Goal: Transaction & Acquisition: Purchase product/service

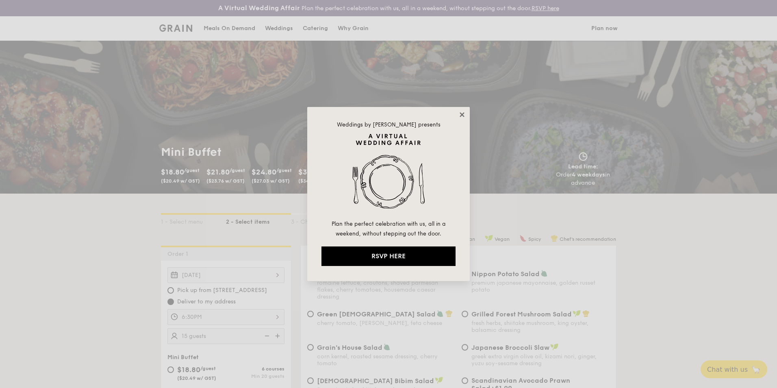
click at [464, 115] on icon at bounding box center [462, 114] width 7 height 7
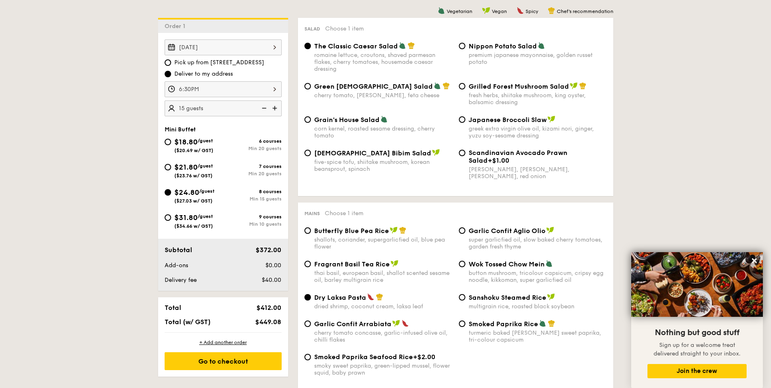
scroll to position [172, 0]
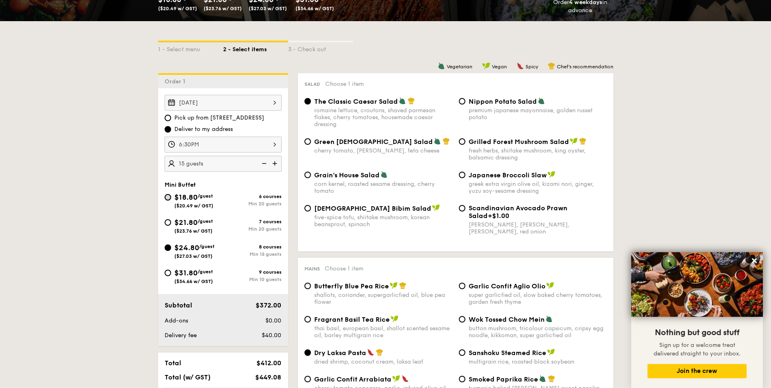
click at [166, 197] on input "$18.80 /guest ($20.49 w/ GST) 6 courses Min 20 guests" at bounding box center [168, 197] width 7 height 7
radio input "true"
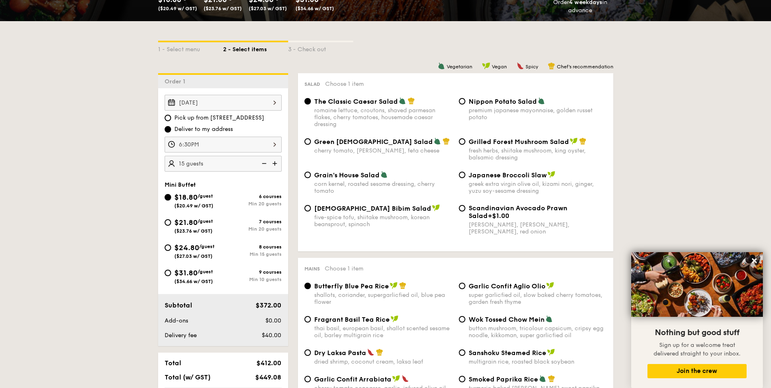
radio input "true"
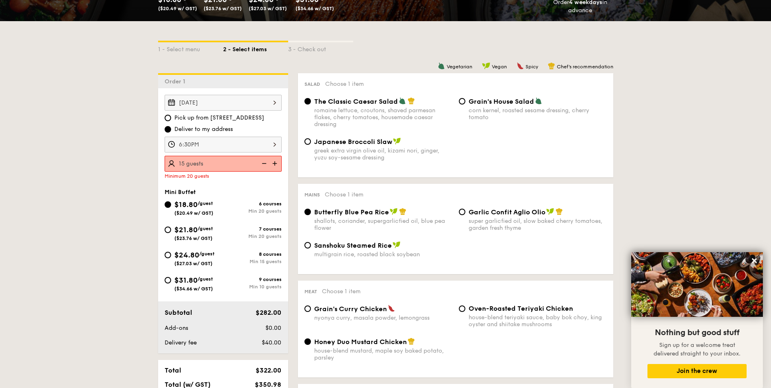
click at [274, 163] on img at bounding box center [275, 163] width 12 height 15
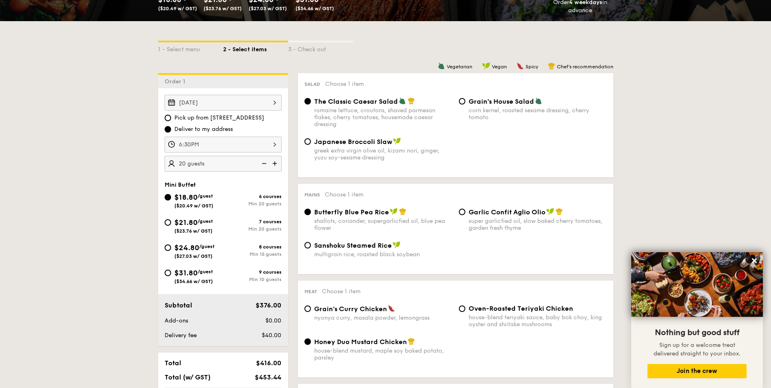
click at [274, 163] on img at bounding box center [275, 163] width 12 height 15
click at [264, 162] on img at bounding box center [263, 163] width 12 height 15
type input "20 guests"
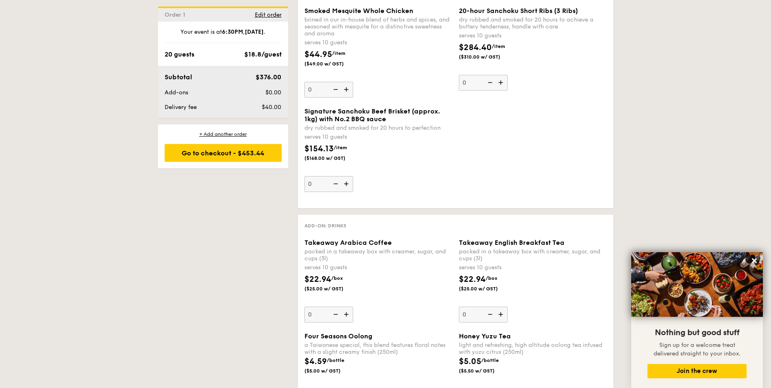
scroll to position [823, 0]
